Goal: Check status: Check status

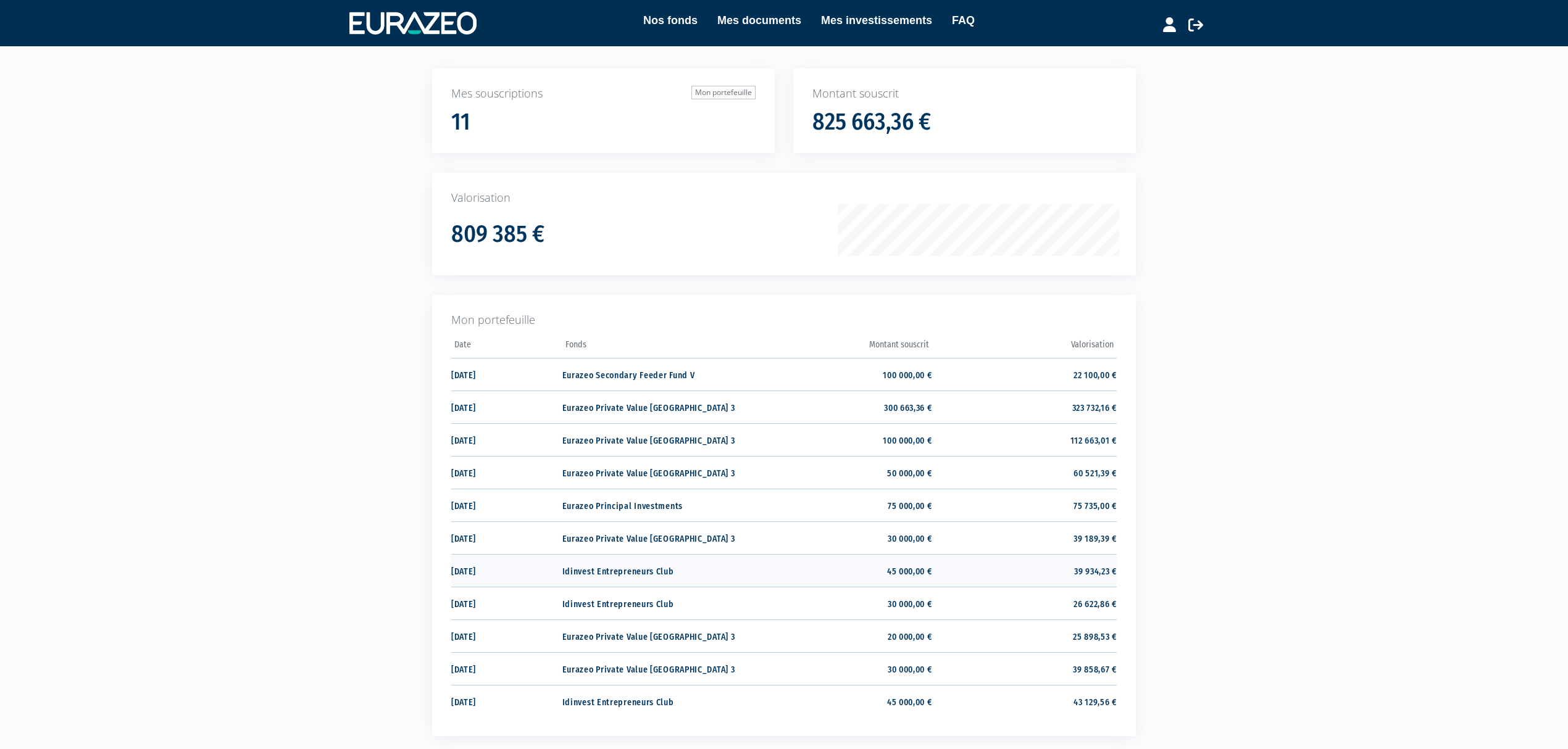
scroll to position [164, 0]
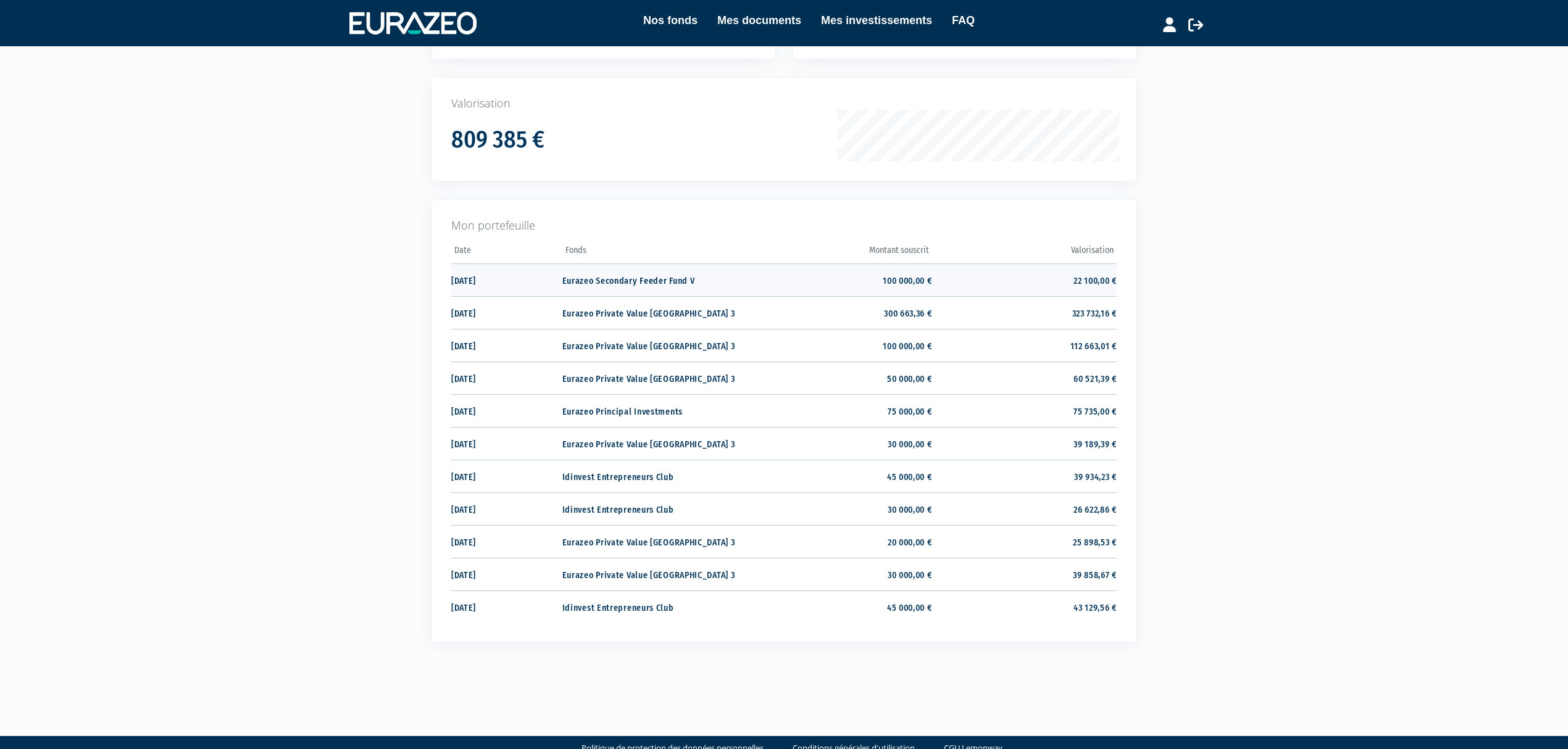
click at [967, 280] on td "22 100,00 €" at bounding box center [1024, 280] width 185 height 33
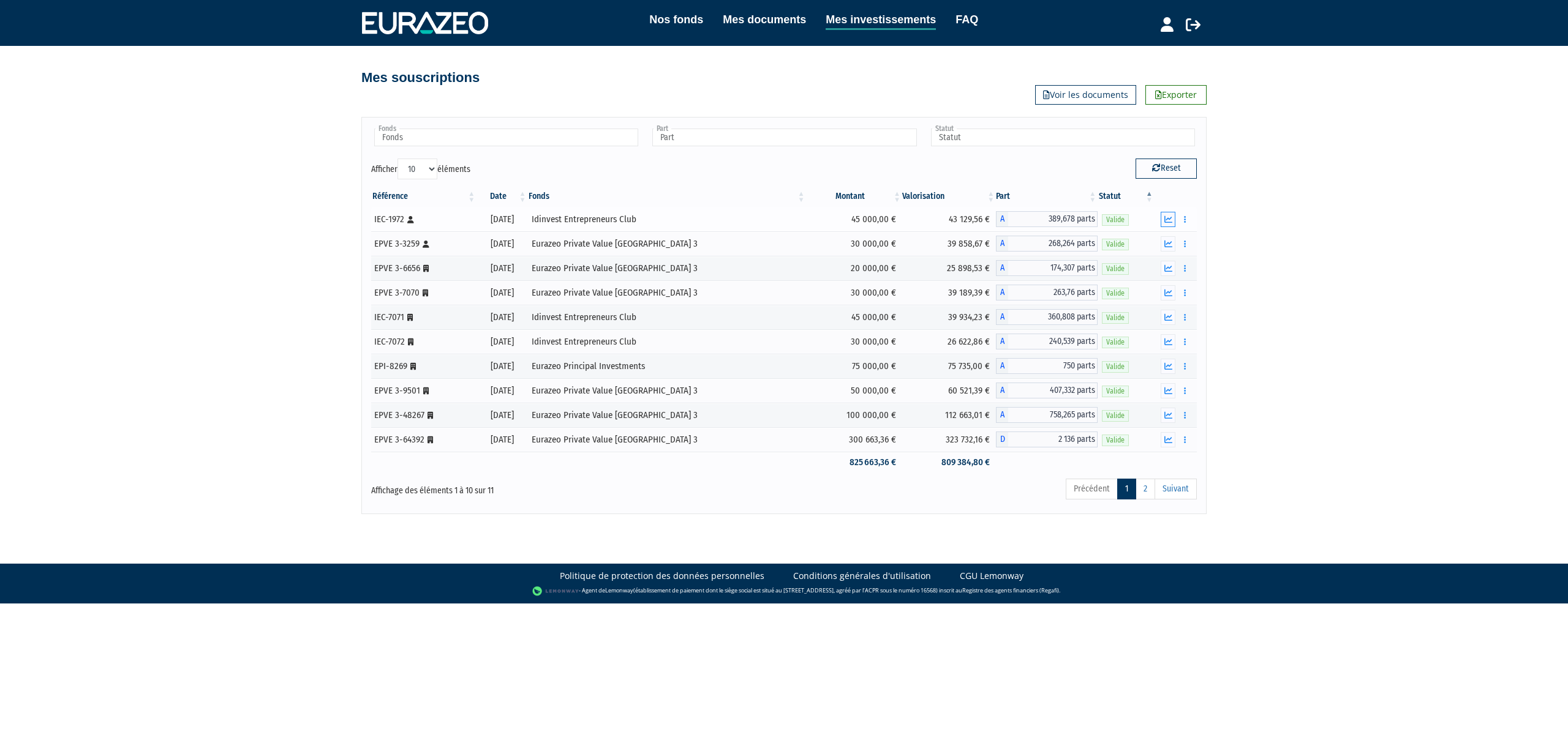
click at [1165, 221] on icon "button" at bounding box center [1168, 219] width 8 height 8
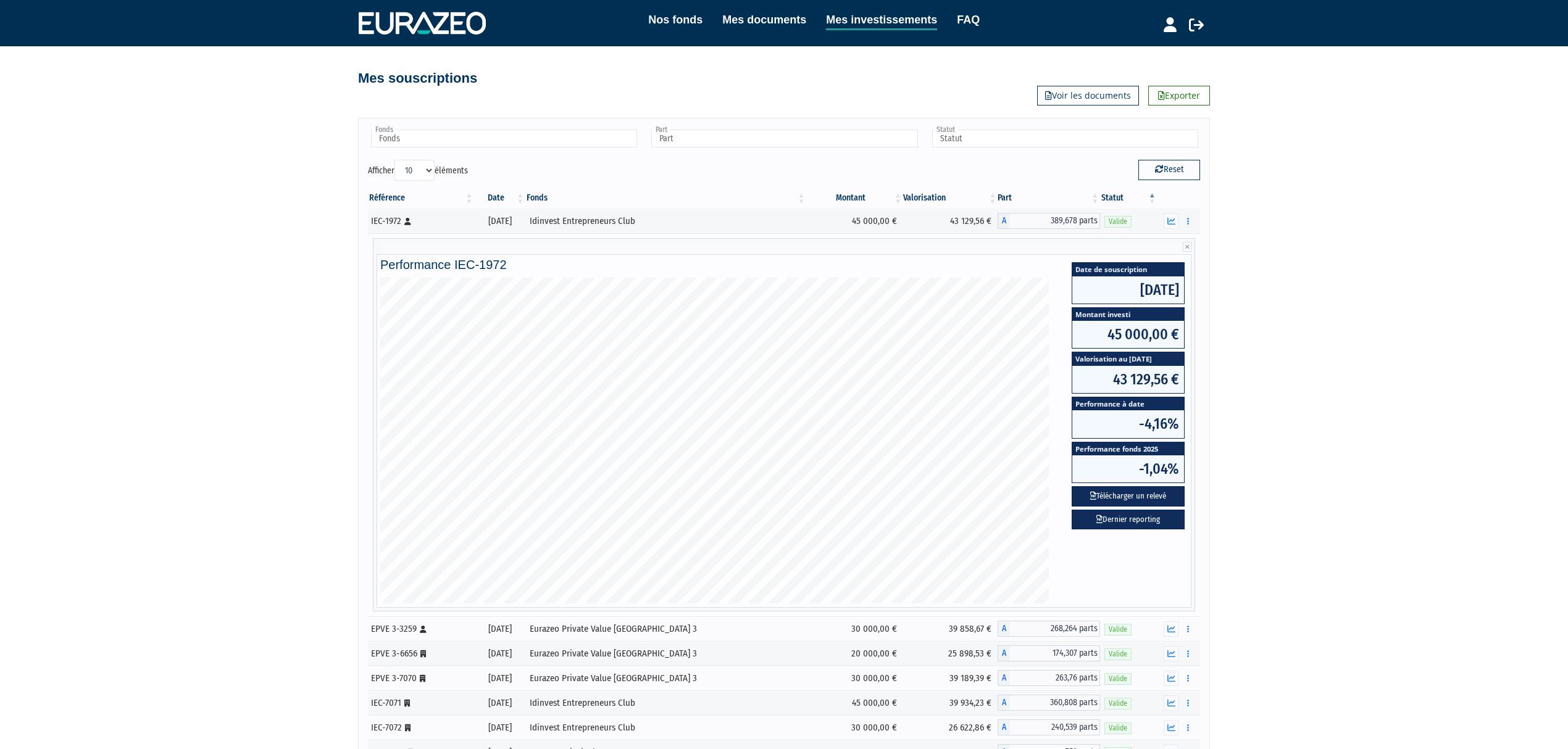
click at [1286, 274] on div "Nos fonds Mes documents Mes investissements FAQ Déconnexion Nos fonds Mes docum…" at bounding box center [784, 450] width 1568 height 901
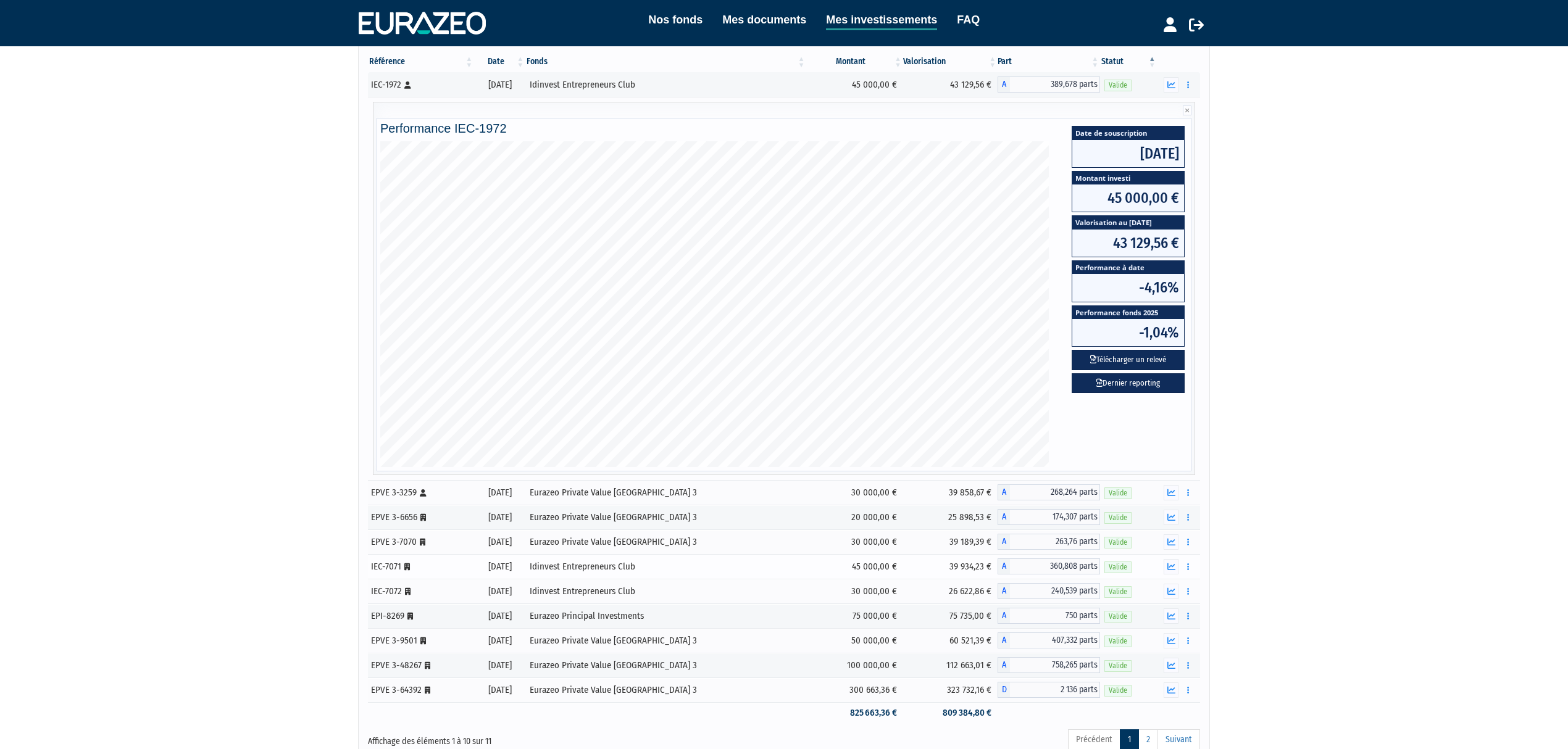
scroll to position [249, 0]
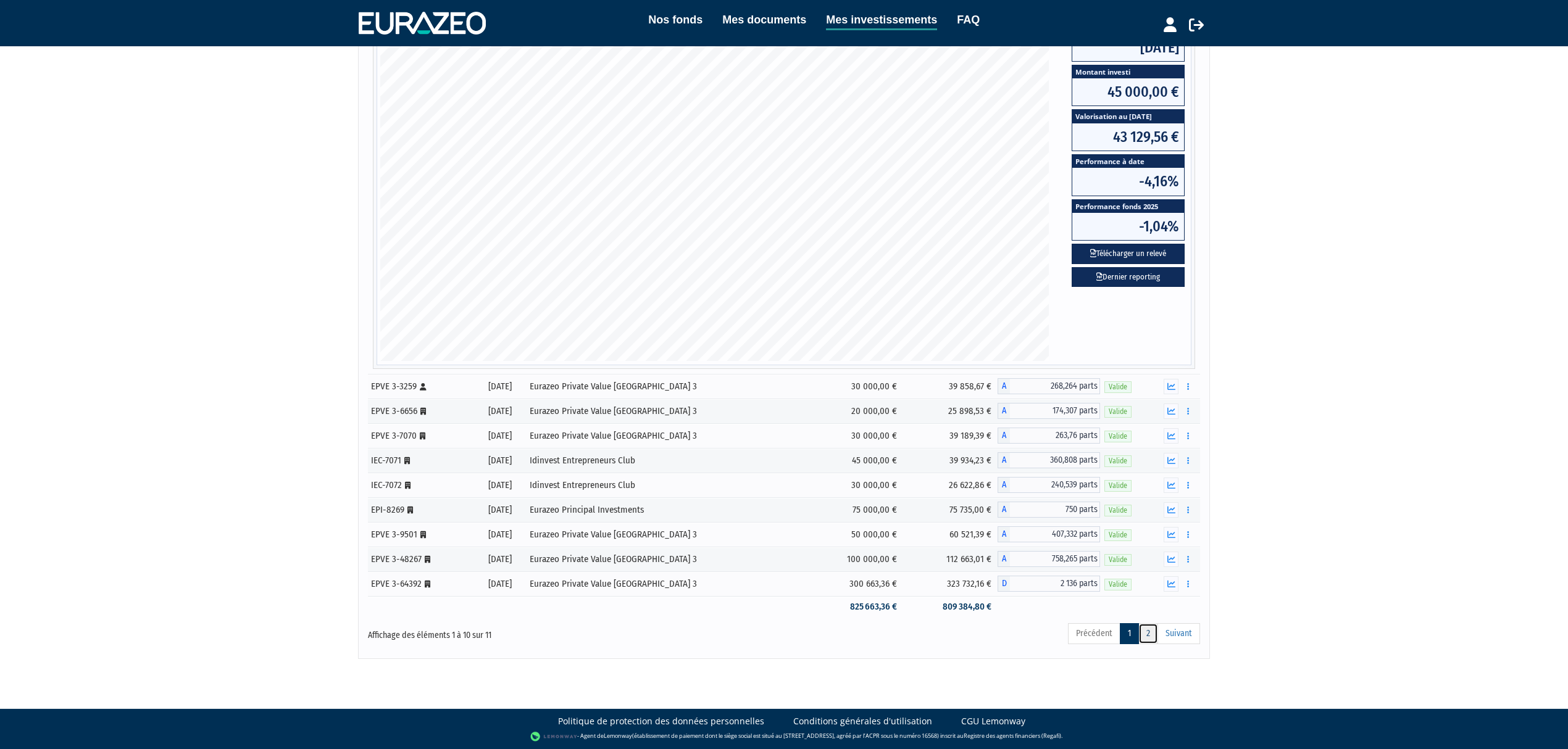
click at [1146, 633] on link "2" at bounding box center [1148, 633] width 20 height 21
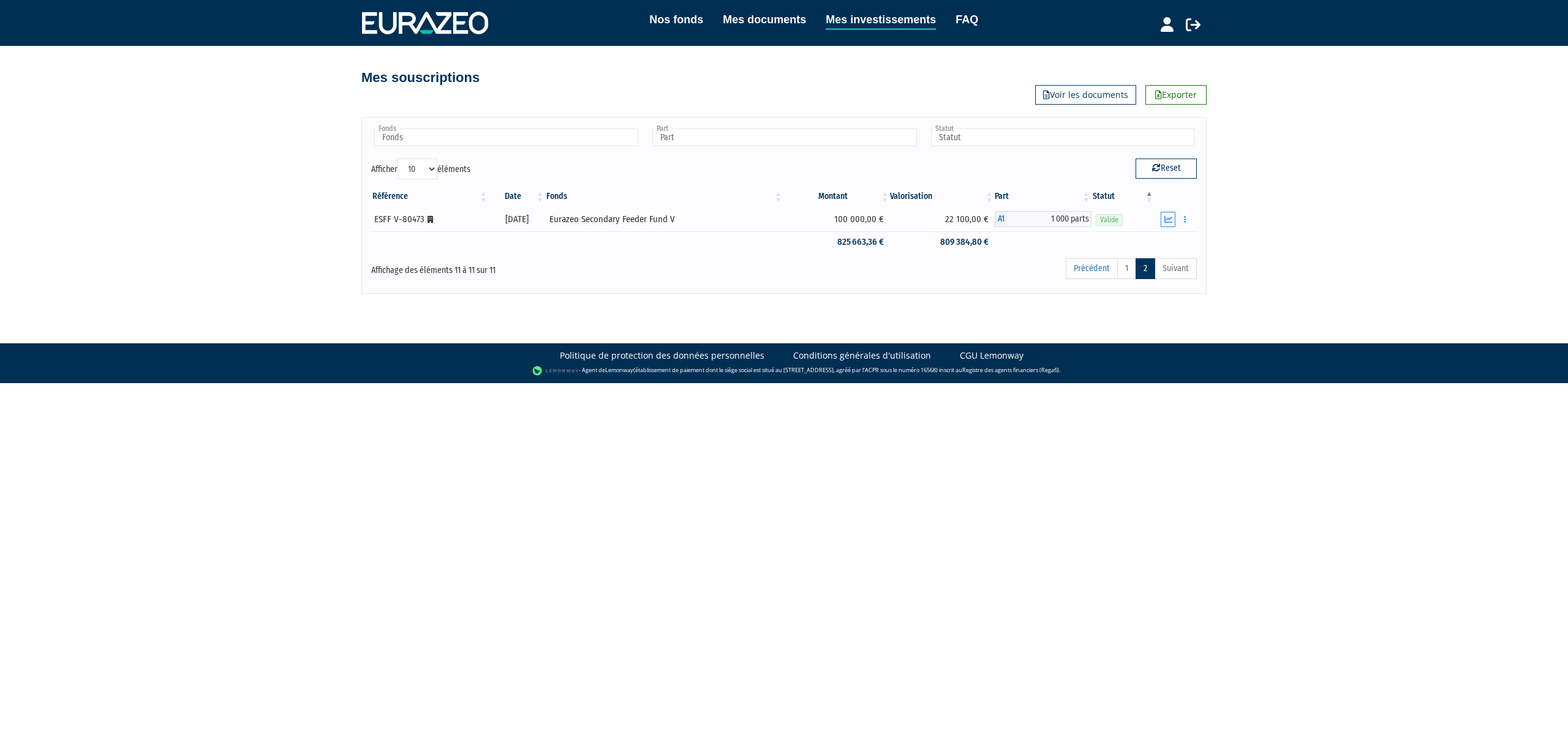
click at [1168, 219] on icon "button" at bounding box center [1168, 219] width 8 height 8
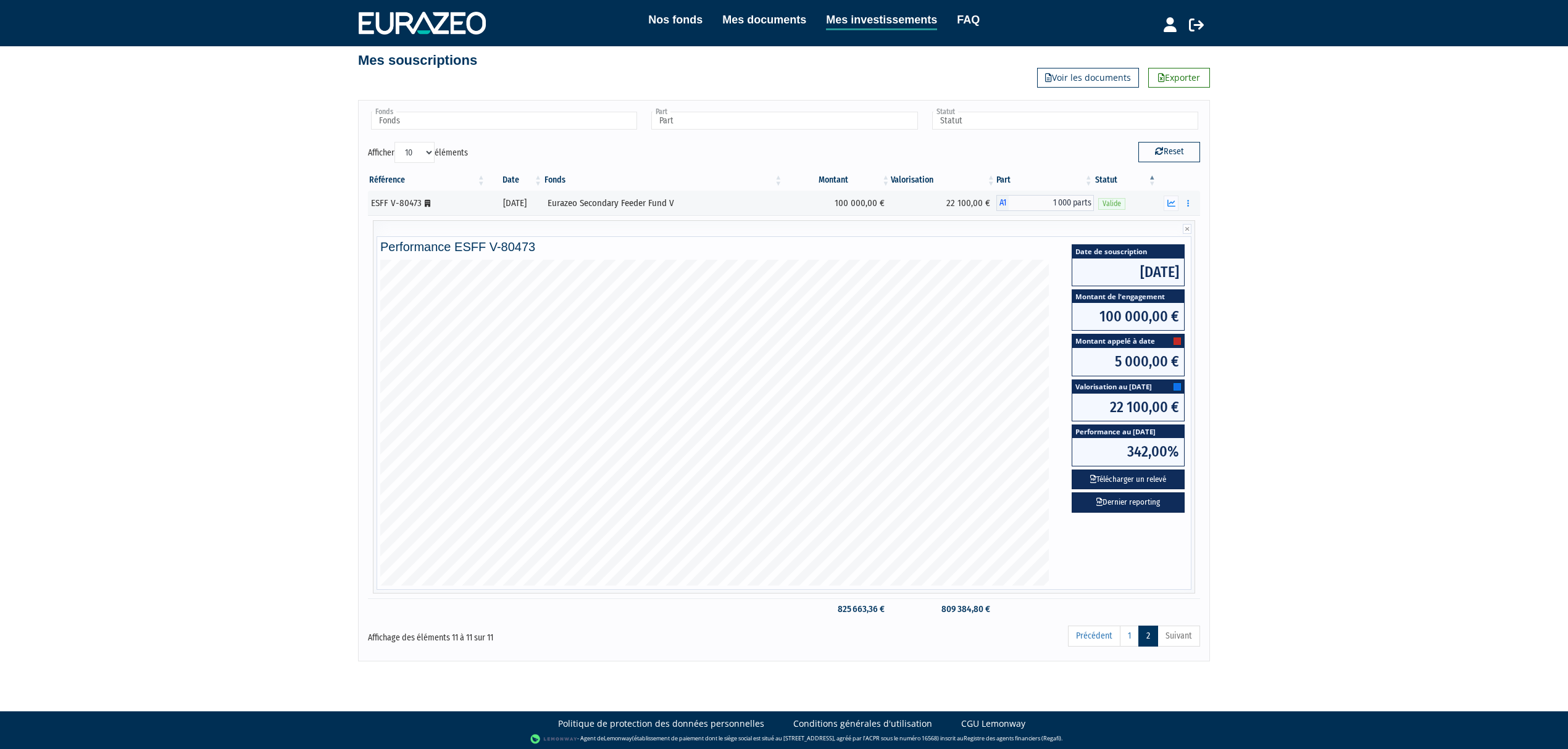
scroll to position [23, 0]
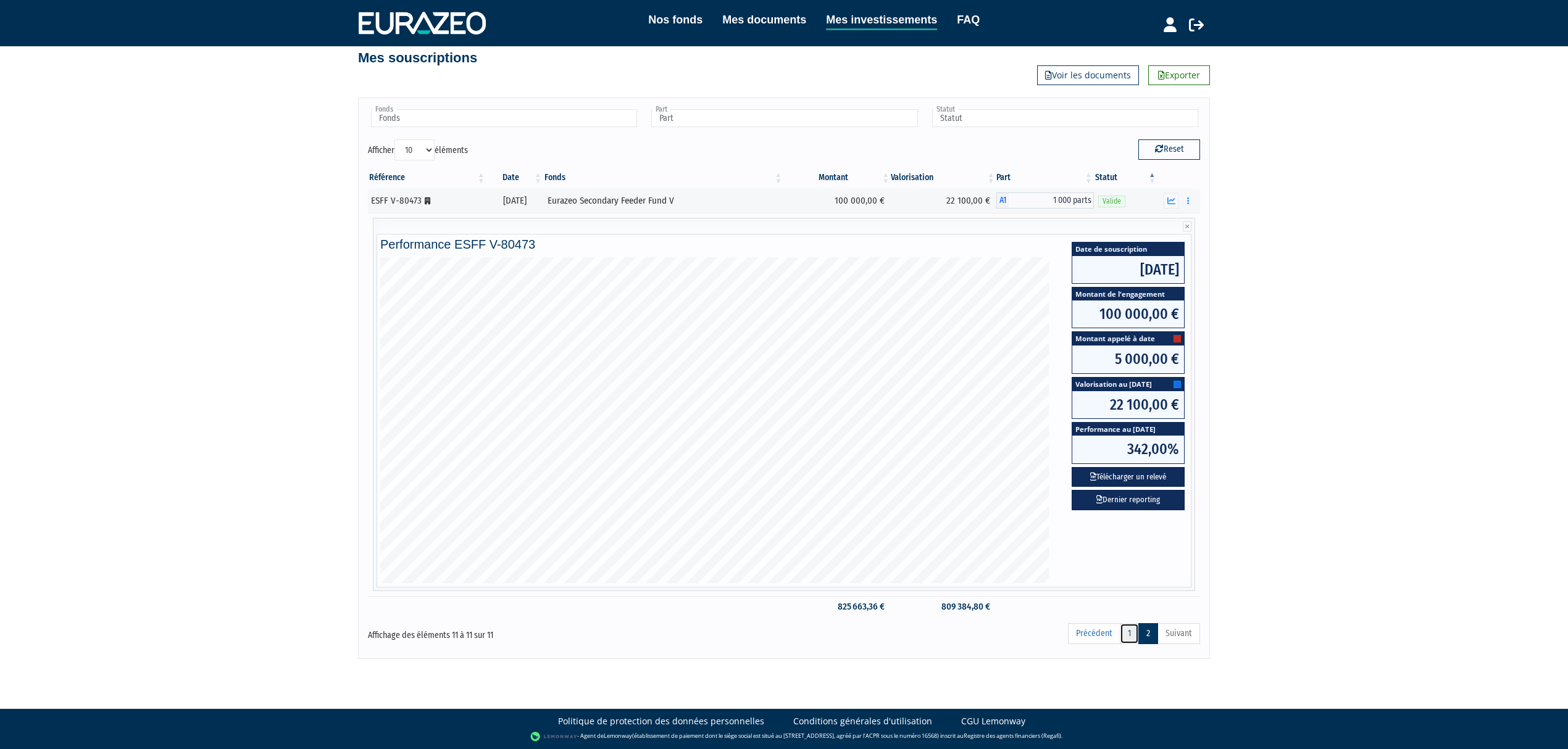
click at [1125, 633] on link "1" at bounding box center [1129, 633] width 19 height 21
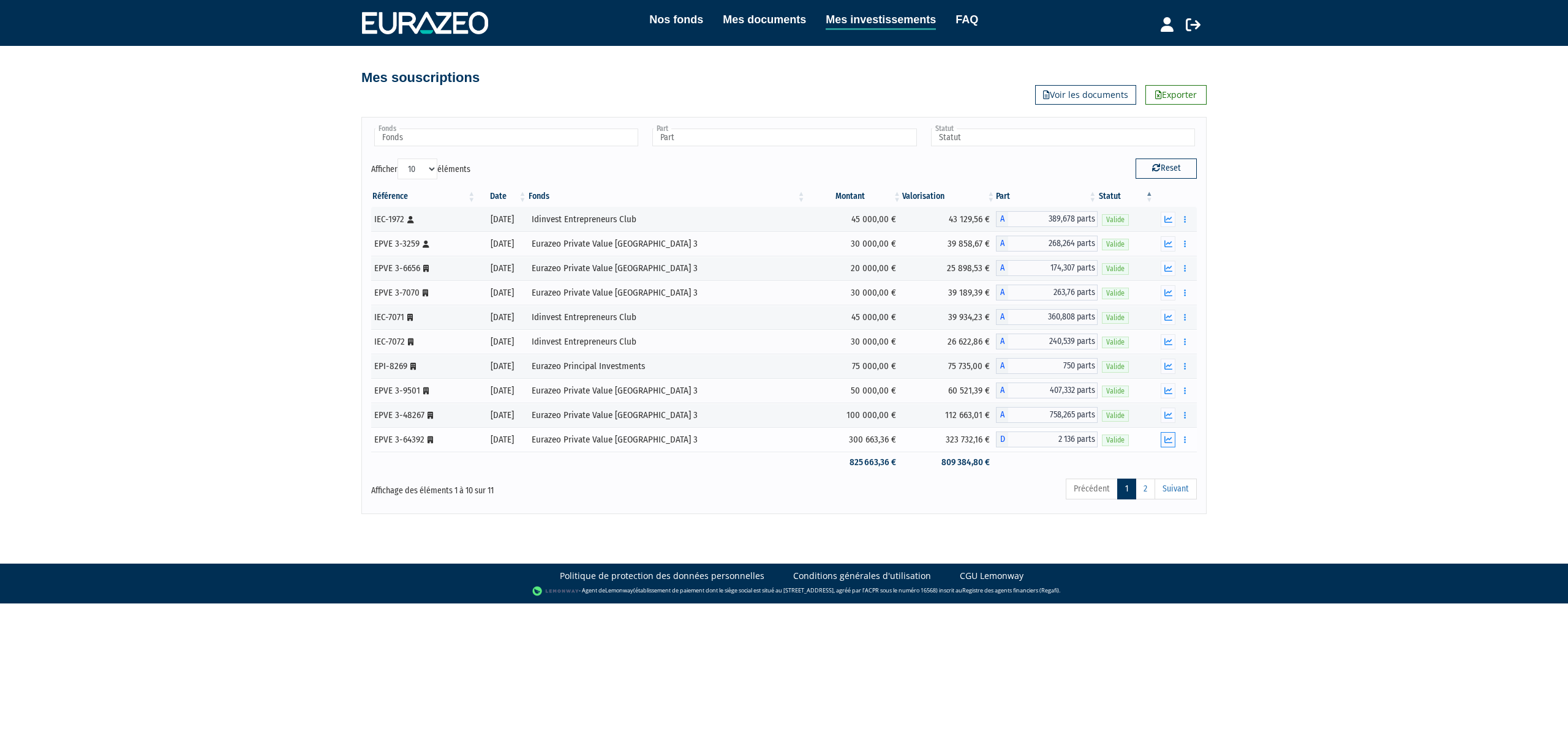
click at [1168, 442] on icon "button" at bounding box center [1168, 440] width 8 height 8
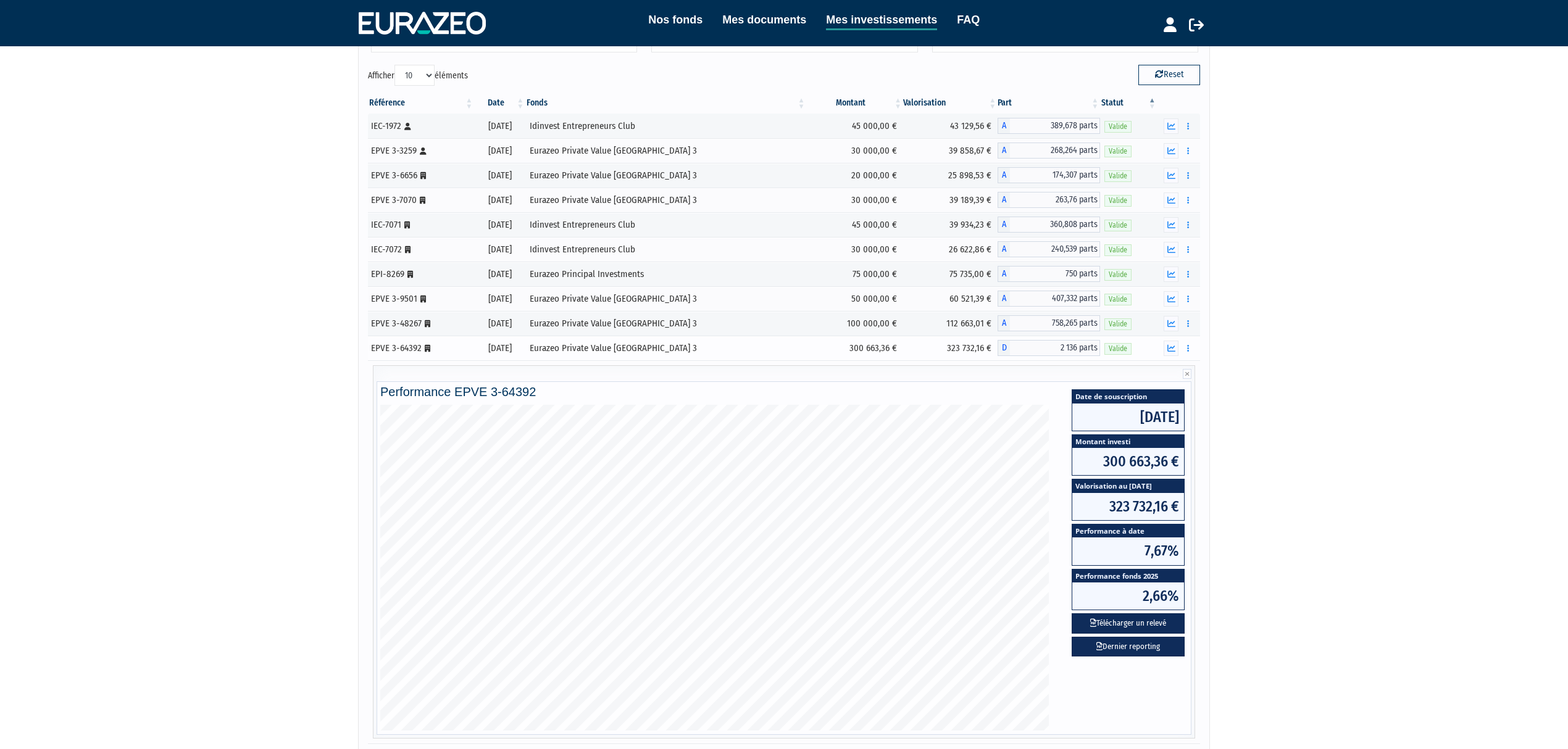
scroll to position [84, 0]
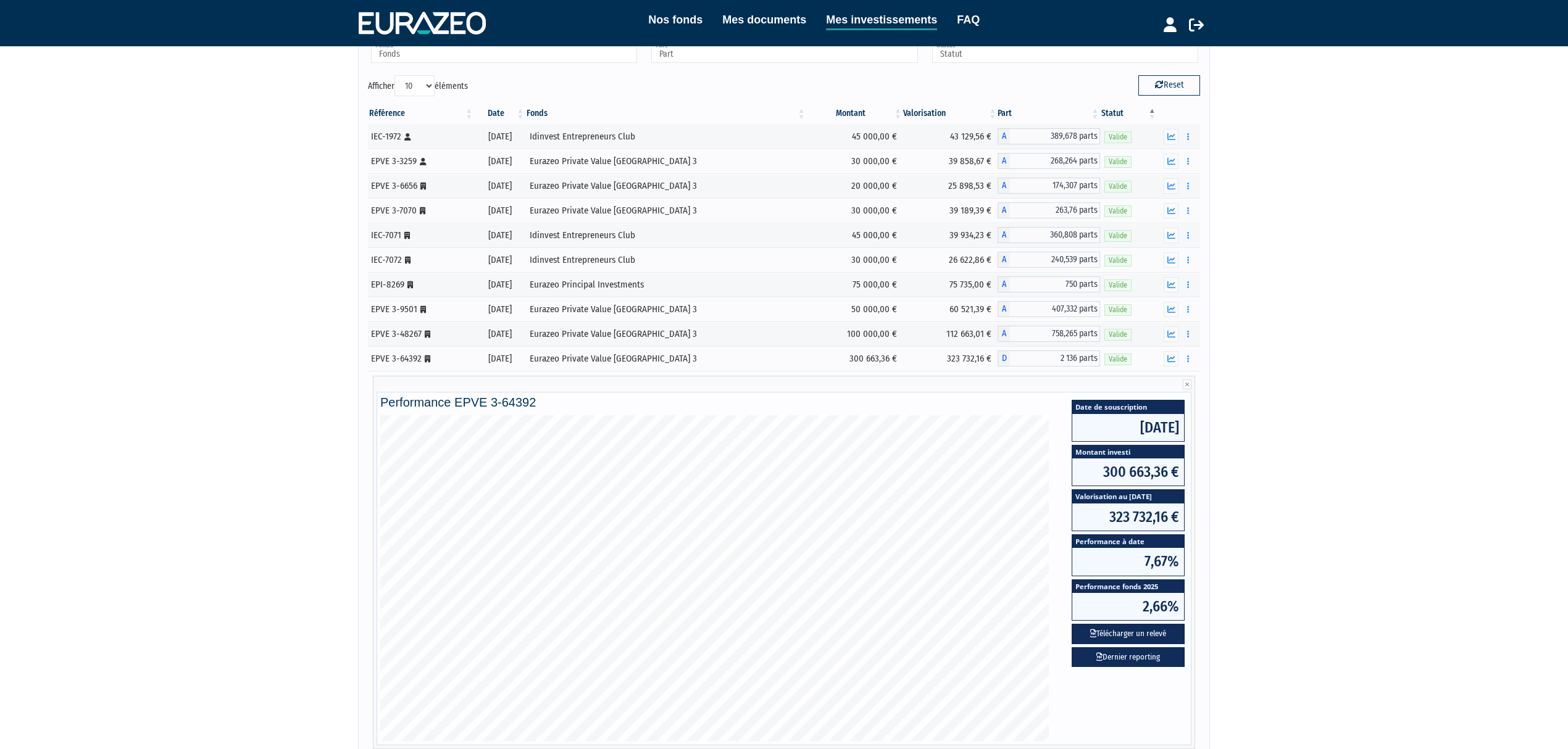
click at [1451, 331] on div "Nos fonds Mes documents Mes investissements FAQ Déconnexion Nos fonds Mes docum…" at bounding box center [784, 366] width 1568 height 901
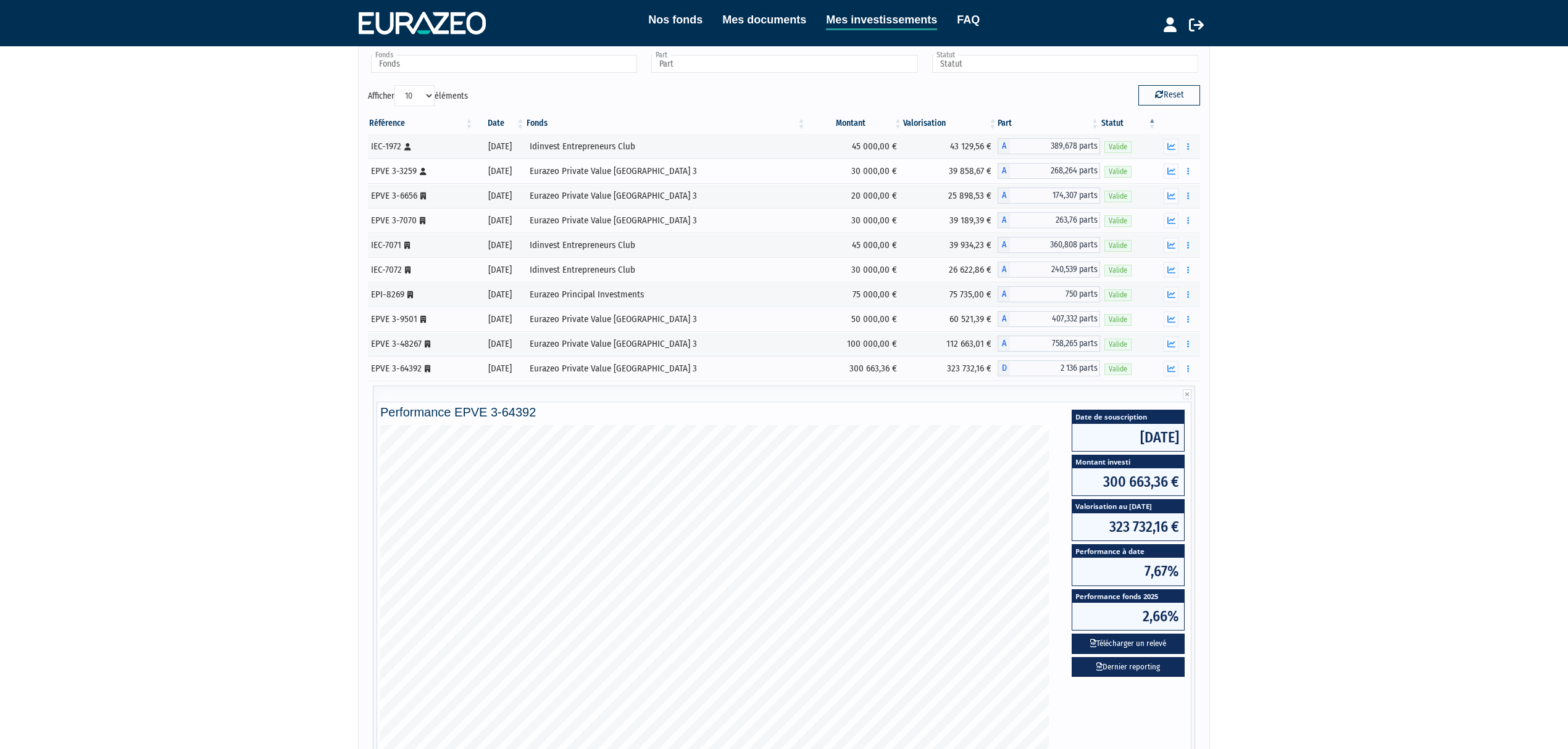
scroll to position [0, 0]
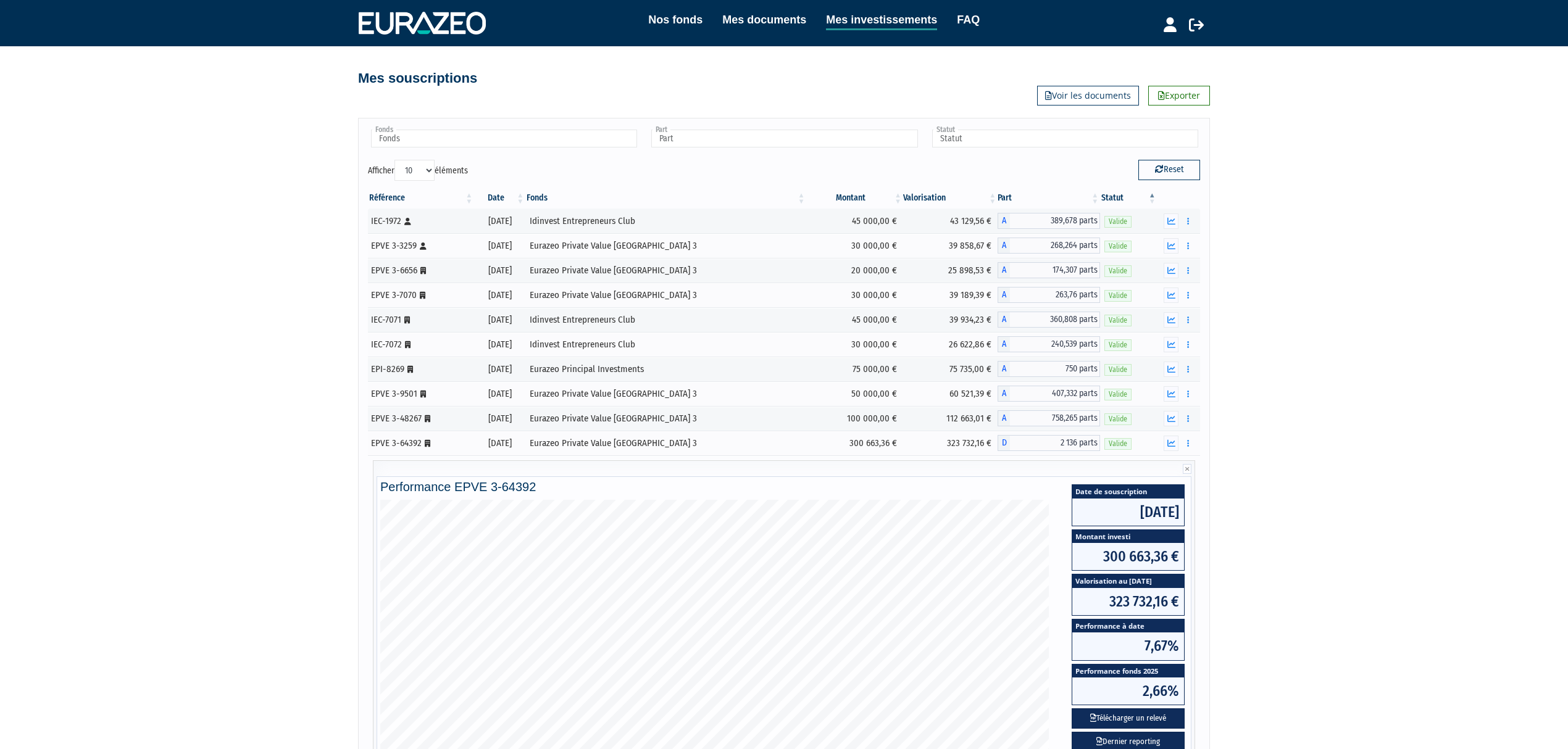
click at [1329, 460] on div "Nos fonds Mes documents Mes investissements FAQ Déconnexion Nos fonds Mes docum…" at bounding box center [784, 450] width 1568 height 901
click at [1365, 568] on div "Nos fonds Mes documents Mes investissements FAQ Déconnexion Nos fonds Mes docum…" at bounding box center [784, 450] width 1568 height 901
click at [1391, 368] on div "Nos fonds Mes documents Mes investissements FAQ Déconnexion Nos fonds Mes docum…" at bounding box center [784, 450] width 1568 height 901
